Goal: Find specific page/section: Find specific page/section

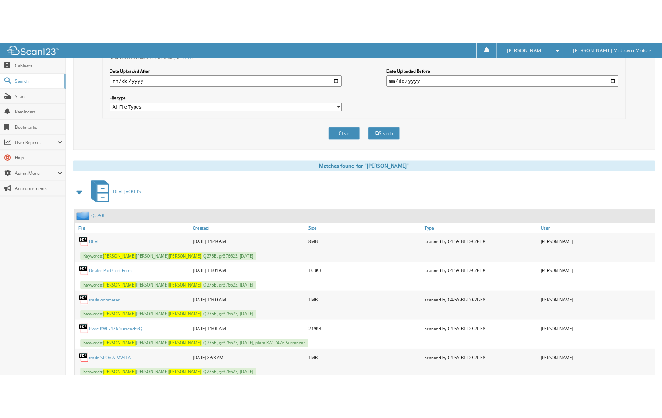
scroll to position [266, 0]
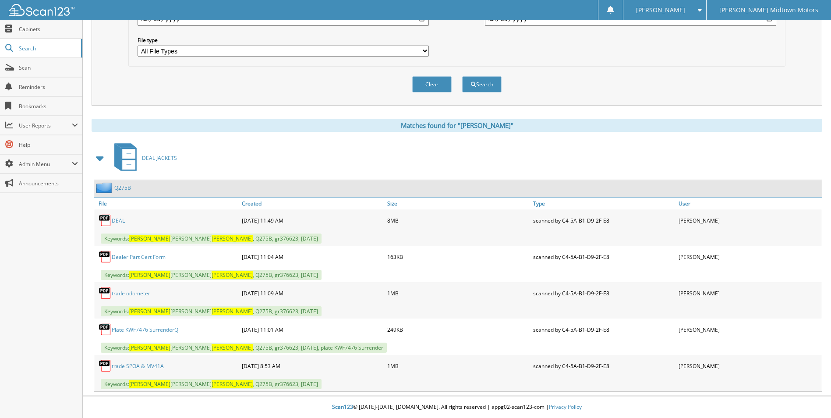
click at [120, 220] on link "DEAL" at bounding box center [118, 220] width 13 height 7
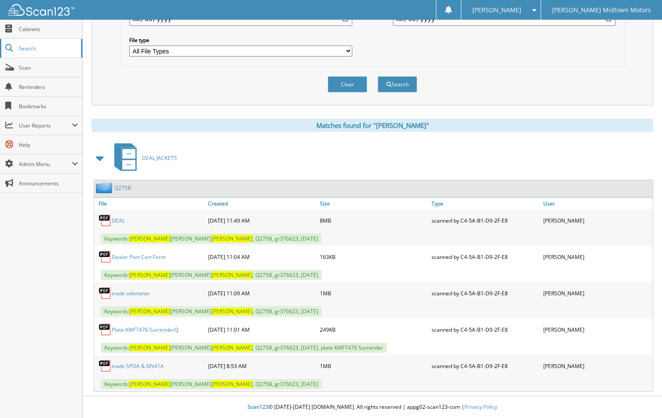
click at [25, 48] on span "Search" at bounding box center [48, 48] width 58 height 7
